Goal: Information Seeking & Learning: Learn about a topic

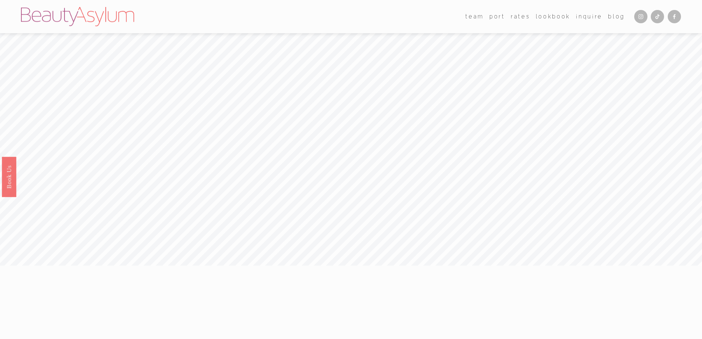
click at [525, 15] on link "Rates" at bounding box center [520, 16] width 19 height 11
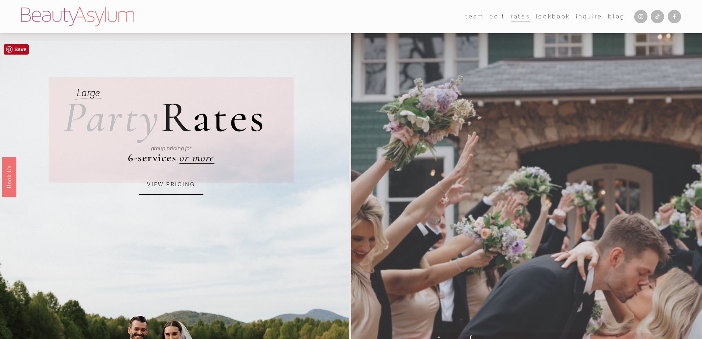
click at [165, 181] on link "VIEW PRICING" at bounding box center [171, 185] width 65 height 20
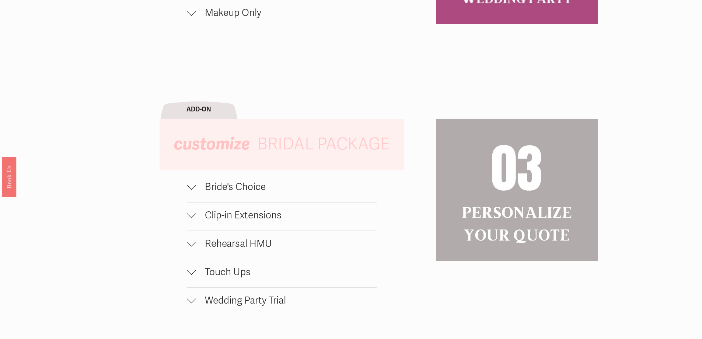
scroll to position [811, 0]
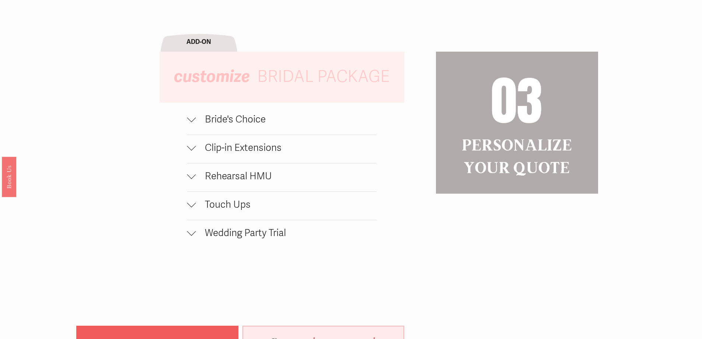
click at [214, 125] on span "Bride's Choice" at bounding box center [286, 120] width 181 height 12
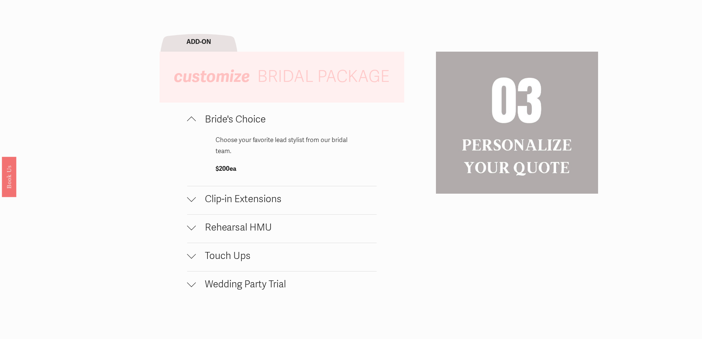
click at [214, 125] on span "Bride's Choice" at bounding box center [286, 120] width 181 height 12
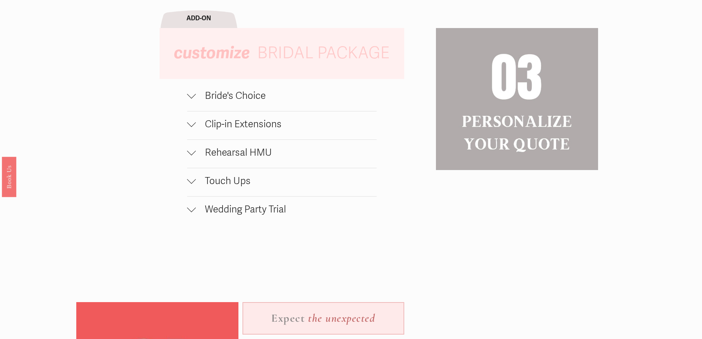
scroll to position [848, 0]
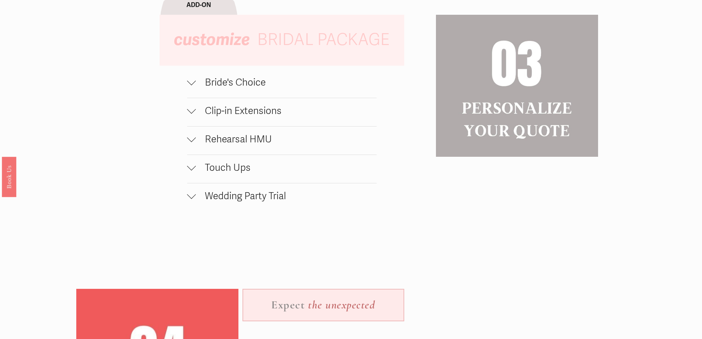
click at [227, 168] on span "Touch Ups" at bounding box center [286, 168] width 181 height 12
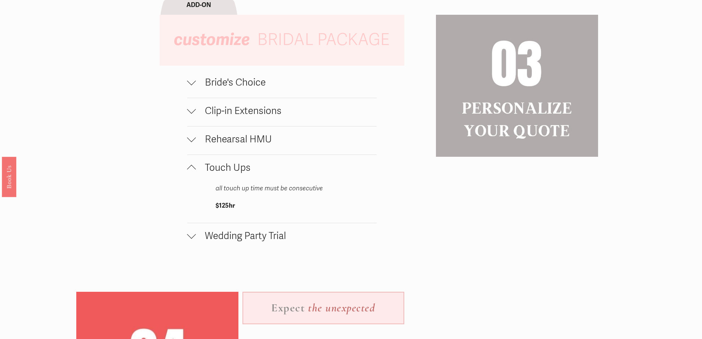
click at [227, 168] on span "Touch Ups" at bounding box center [286, 168] width 181 height 12
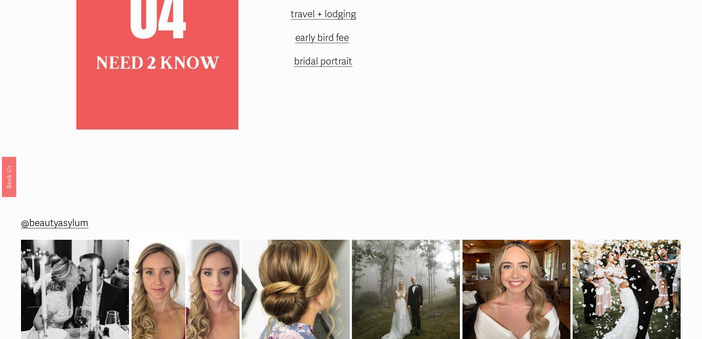
scroll to position [1143, 0]
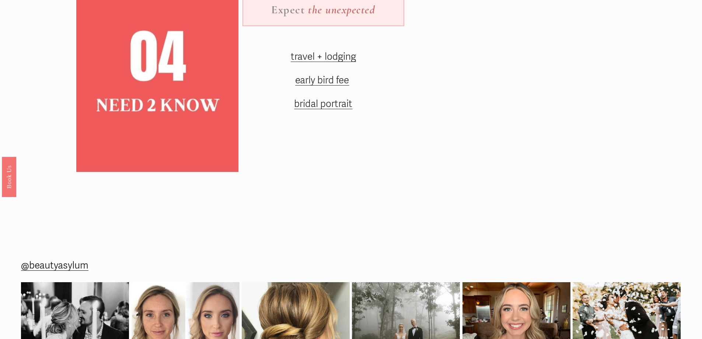
click at [334, 110] on span "bridal portrait" at bounding box center [323, 104] width 58 height 12
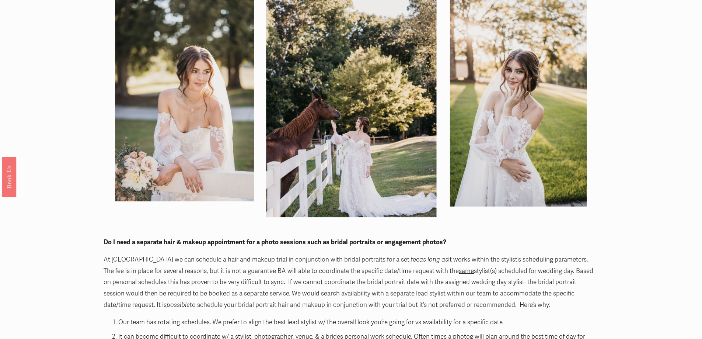
scroll to position [848, 0]
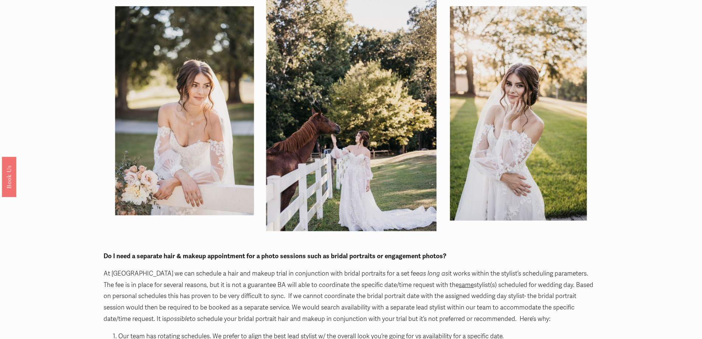
click at [506, 96] on div at bounding box center [351, 105] width 495 height 266
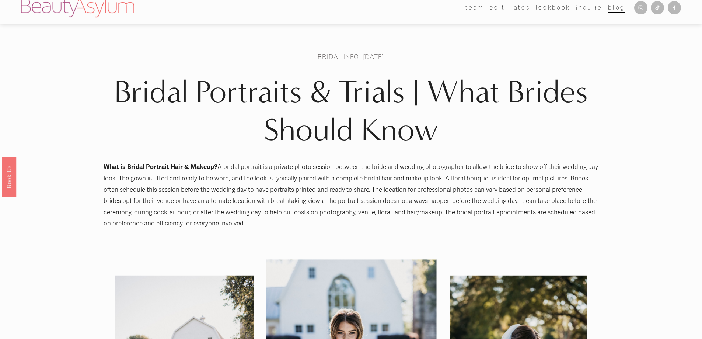
scroll to position [0, 0]
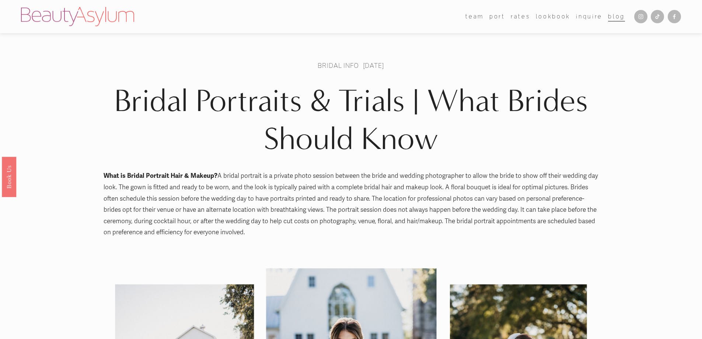
click at [520, 17] on link "Rates" at bounding box center [520, 16] width 19 height 11
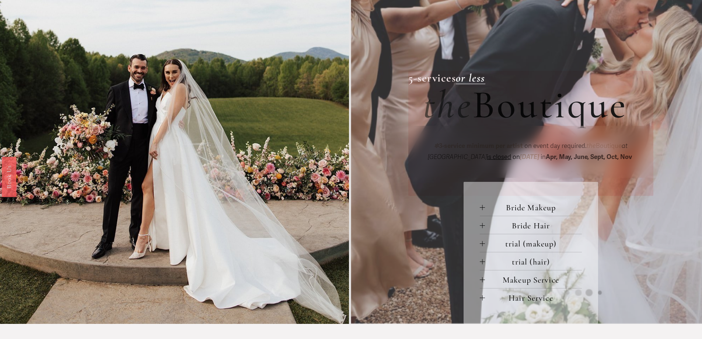
scroll to position [332, 0]
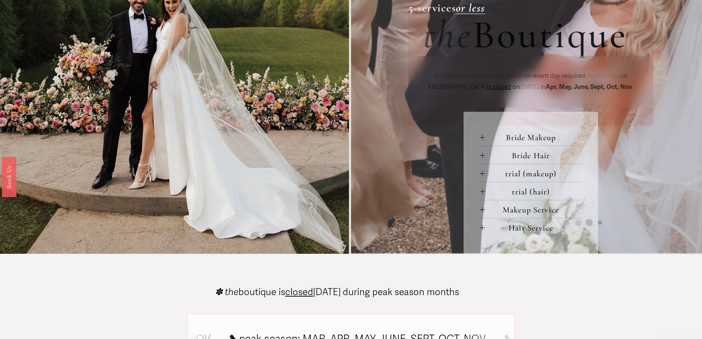
click at [533, 173] on span "trial (makeup)" at bounding box center [533, 173] width 97 height 10
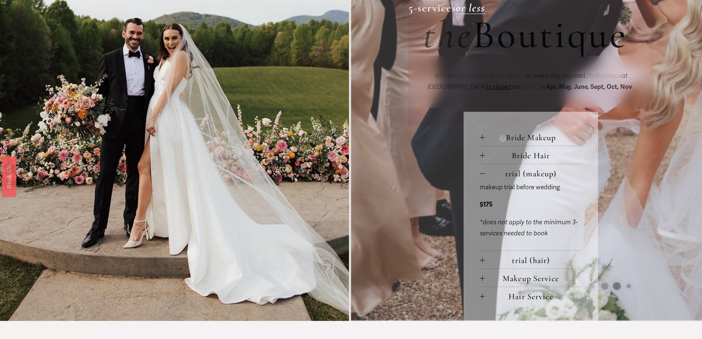
click at [528, 155] on span "Bride Hair" at bounding box center [533, 155] width 97 height 10
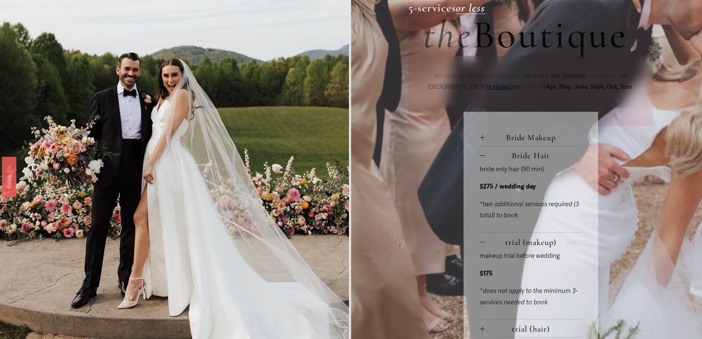
click at [530, 142] on span "Bride Makeup" at bounding box center [533, 137] width 97 height 10
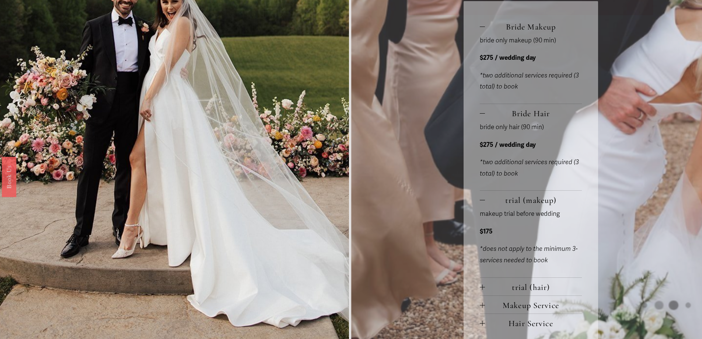
scroll to position [479, 0]
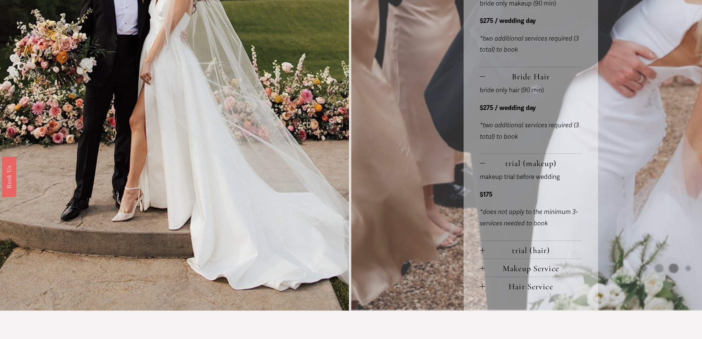
click at [523, 267] on span "Makeup Service" at bounding box center [533, 268] width 97 height 10
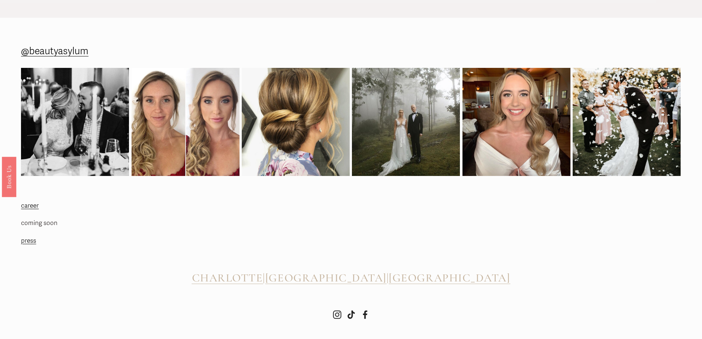
scroll to position [1048, 0]
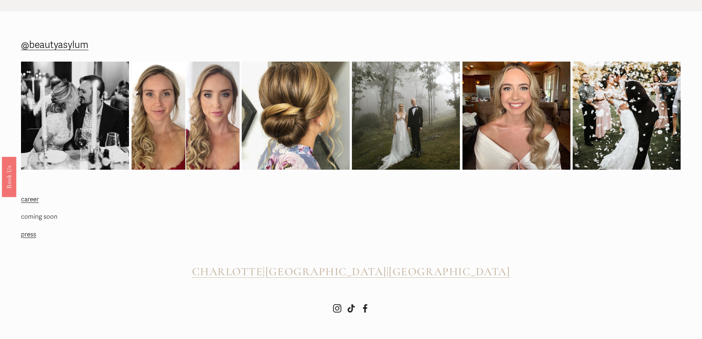
click at [337, 270] on span "[GEOGRAPHIC_DATA]" at bounding box center [325, 272] width 121 height 14
